Goal: Information Seeking & Learning: Learn about a topic

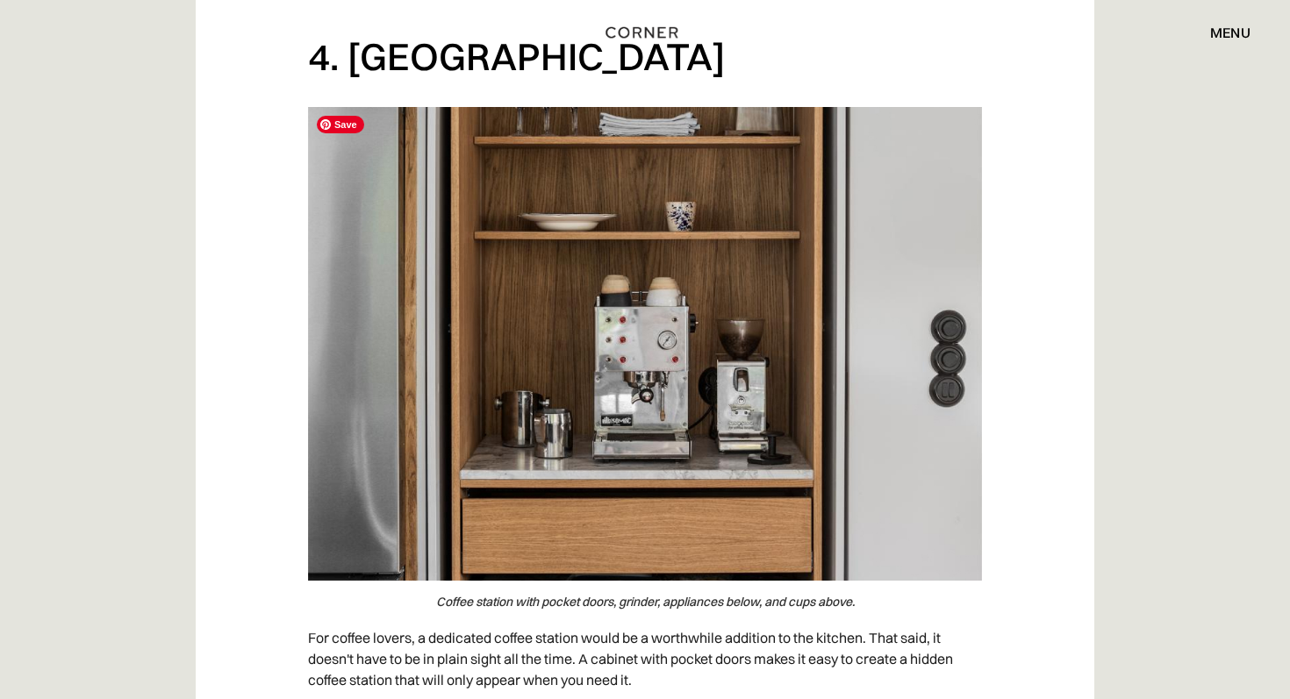
scroll to position [4363, 0]
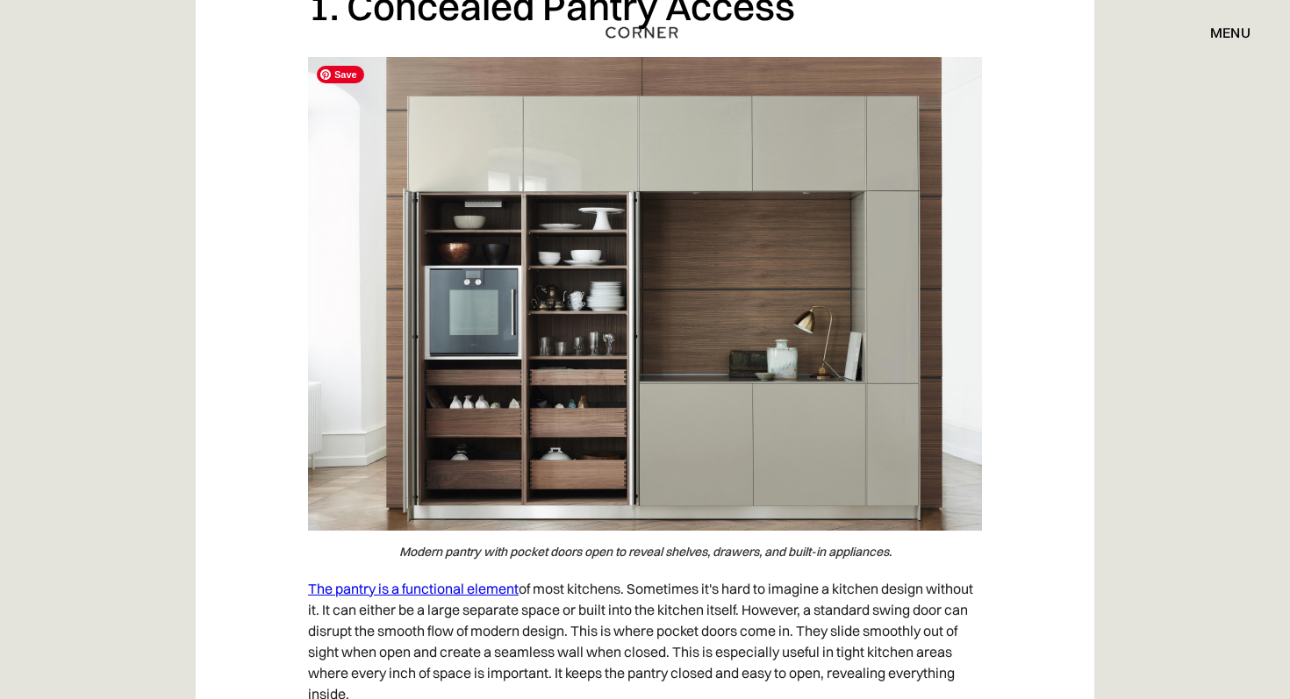
scroll to position [1405, 0]
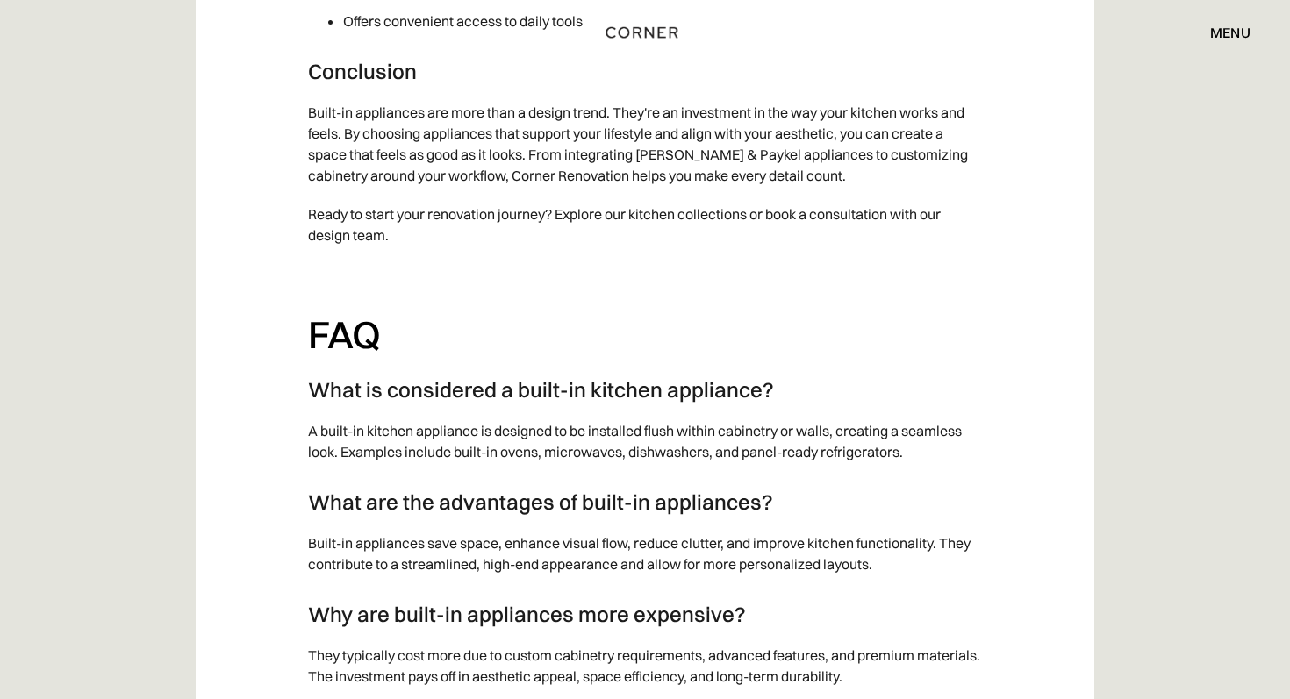
scroll to position [10891, 0]
